Goal: Find specific fact: Find specific page/section

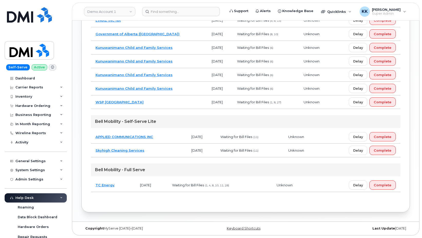
scroll to position [109, 0]
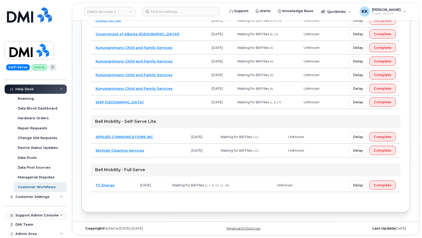
click at [34, 217] on div "Support Admin Console" at bounding box center [36, 214] width 62 height 9
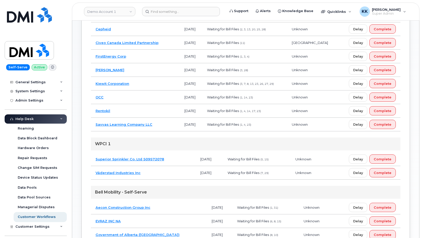
scroll to position [88, 0]
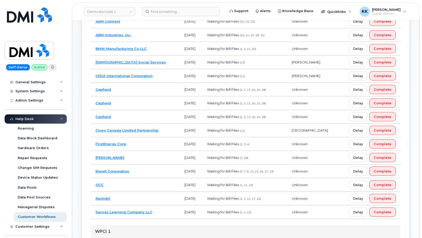
click at [176, 222] on div "All 234 Waiting for [PERSON_NAME] Files 224 For Technical Services 28 Select Ow…" at bounding box center [245, 232] width 309 height 494
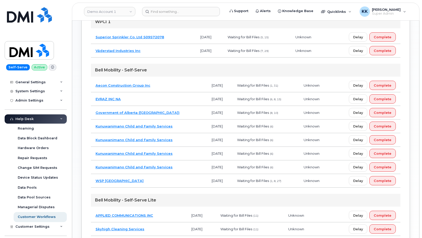
scroll to position [376, 0]
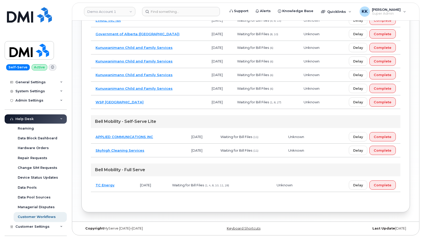
click at [125, 185] on td "TC Energy" at bounding box center [113, 185] width 44 height 14
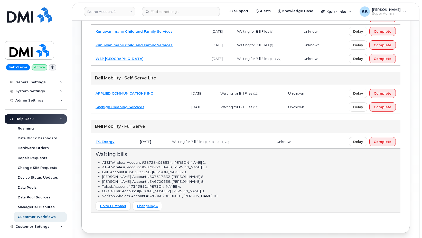
scroll to position [415, 0]
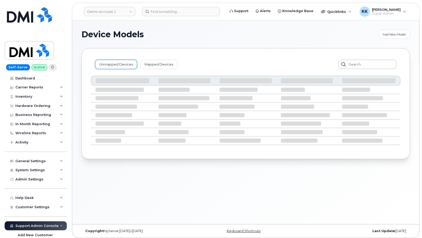
click at [119, 65] on link "Unmapped Devices" at bounding box center [116, 64] width 42 height 9
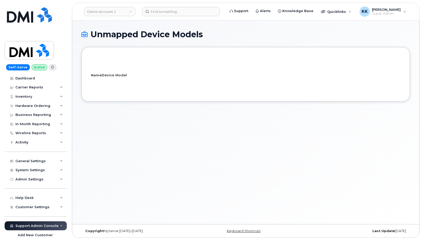
select select "25"
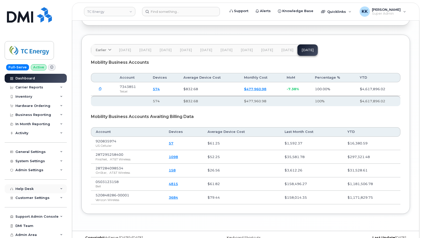
scroll to position [1, 0]
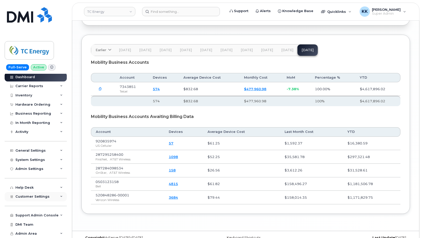
click at [37, 195] on span "Customer Settings" at bounding box center [32, 196] width 34 height 4
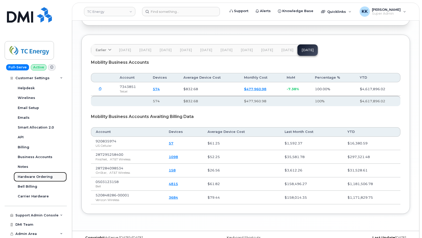
click at [33, 176] on div "Hardware Ordering" at bounding box center [35, 176] width 35 height 5
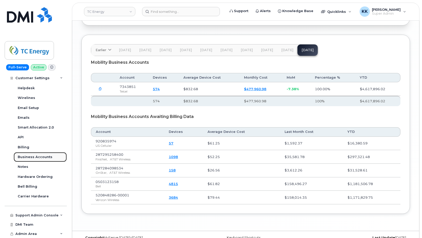
click at [32, 156] on div "Business Accounts" at bounding box center [35, 157] width 35 height 5
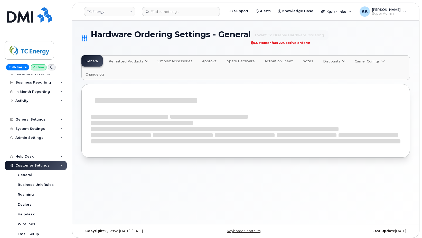
scroll to position [123, 0]
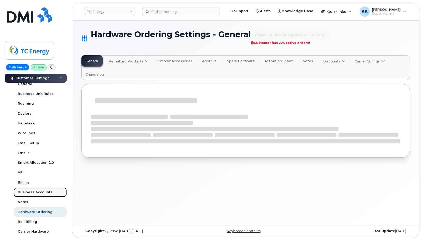
click at [33, 195] on link "Business Accounts" at bounding box center [40, 192] width 53 height 10
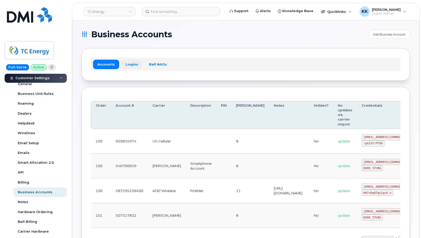
click at [129, 62] on link "Logins" at bounding box center [131, 64] width 21 height 9
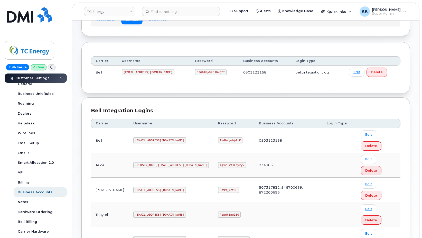
scroll to position [79, 0]
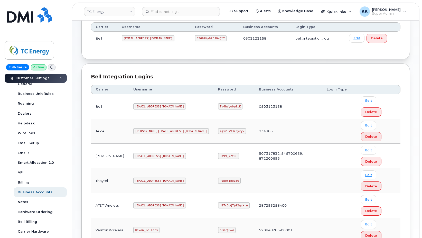
click at [148, 153] on code "tcenergy@myserve.ca" at bounding box center [159, 156] width 53 height 6
click at [218, 153] on code "DX99_7ZtRG" at bounding box center [228, 156] width 21 height 6
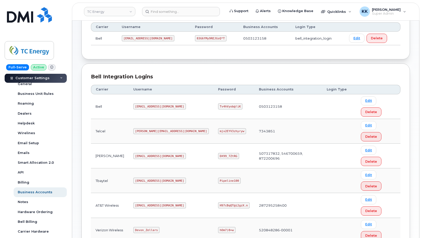
click at [218, 153] on code "DX99_7ZtRG" at bounding box center [228, 156] width 21 height 6
